Goal: Task Accomplishment & Management: Manage account settings

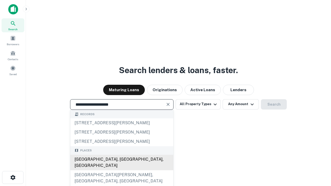
click at [121, 170] on div "[GEOGRAPHIC_DATA], [GEOGRAPHIC_DATA], [GEOGRAPHIC_DATA]" at bounding box center [121, 163] width 103 height 16
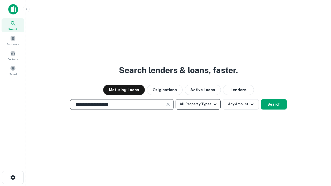
type input "**********"
click at [198, 104] on button "All Property Types" at bounding box center [197, 104] width 45 height 10
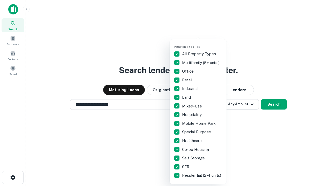
click at [202, 43] on button "button" at bounding box center [202, 43] width 57 height 0
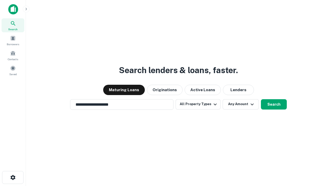
scroll to position [3, 62]
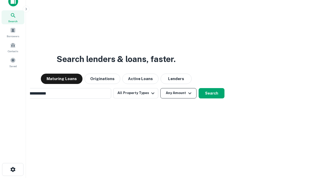
click at [160, 88] on button "Any Amount" at bounding box center [178, 93] width 36 height 10
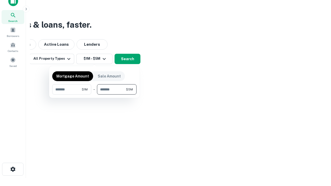
type input "*******"
click at [94, 95] on button "button" at bounding box center [94, 95] width 84 height 0
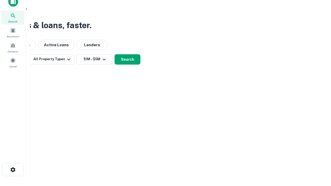
scroll to position [3, 95]
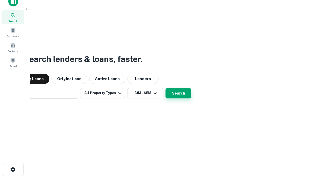
click at [165, 88] on button "Search" at bounding box center [178, 93] width 26 height 10
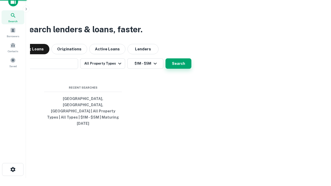
scroll to position [14, 146]
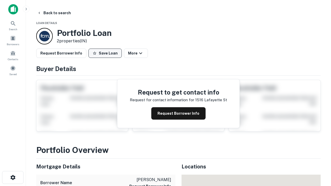
click at [105, 53] on button "Save Loan" at bounding box center [104, 53] width 33 height 9
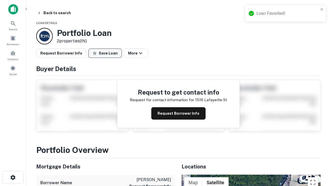
click at [106, 53] on button "Save Loan" at bounding box center [104, 53] width 33 height 9
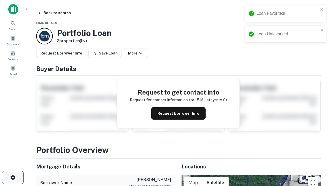
click at [13, 178] on icon "button" at bounding box center [13, 177] width 6 height 6
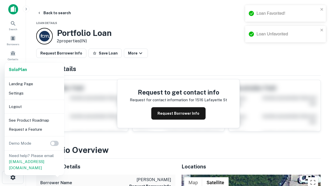
click at [34, 106] on li "Logout" at bounding box center [34, 106] width 55 height 9
